Goal: Find specific page/section: Find specific page/section

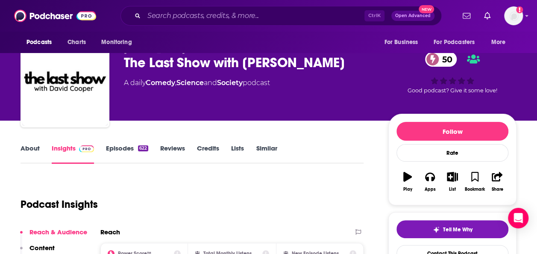
scroll to position [18, 0]
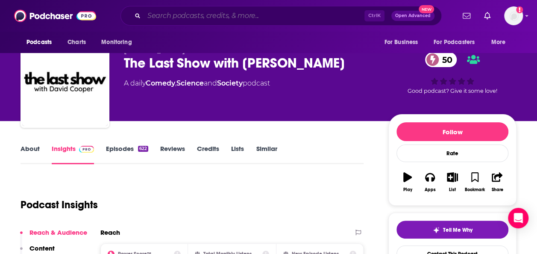
click at [192, 13] on input "Search podcasts, credits, & more..." at bounding box center [254, 16] width 220 height 14
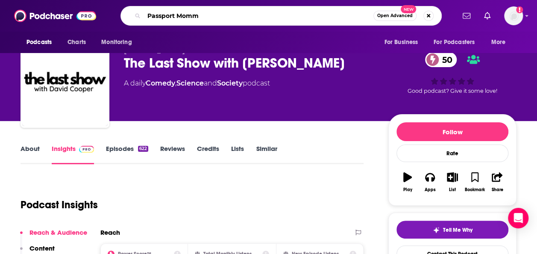
type input "Passport Mommy"
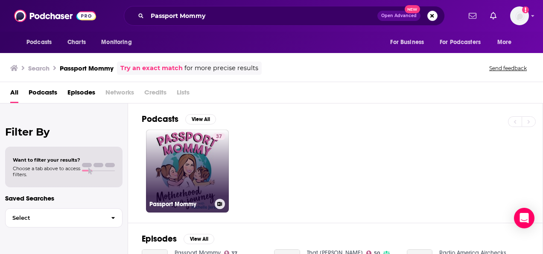
click at [183, 160] on link "37 Passport Mommy" at bounding box center [187, 170] width 83 height 83
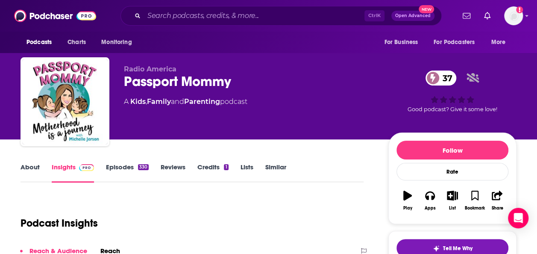
click at [6, 63] on div "Radio America Passport Mommy 37 A Kids , Family and Parenting podcast 37 Good p…" at bounding box center [268, 69] width 537 height 139
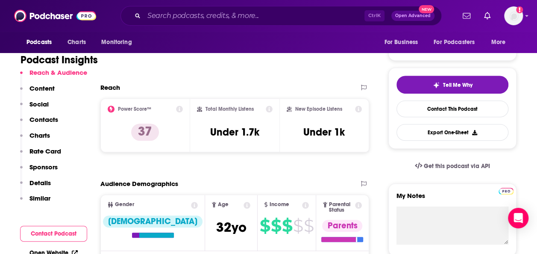
scroll to position [163, 0]
